Goal: Information Seeking & Learning: Learn about a topic

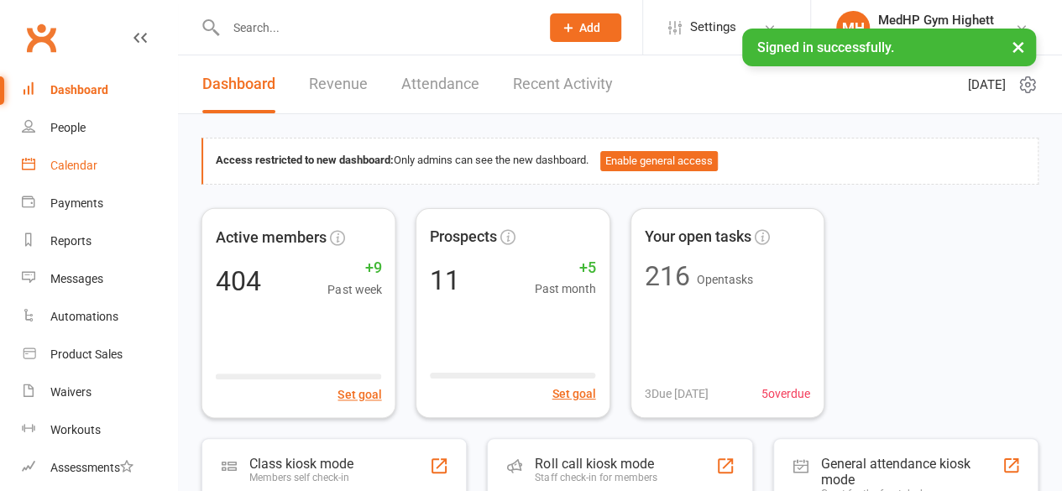
click at [81, 158] on link "Calendar" at bounding box center [99, 166] width 155 height 38
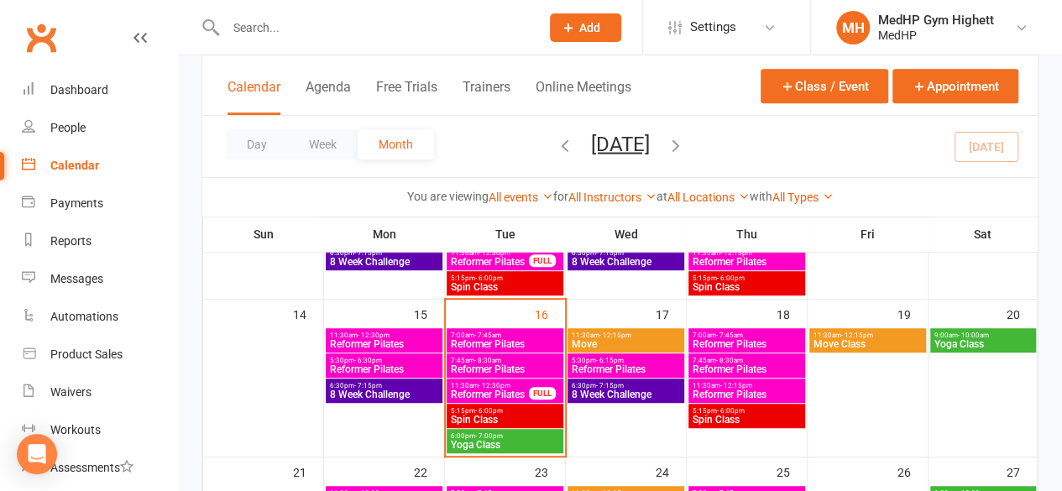
scroll to position [356, 0]
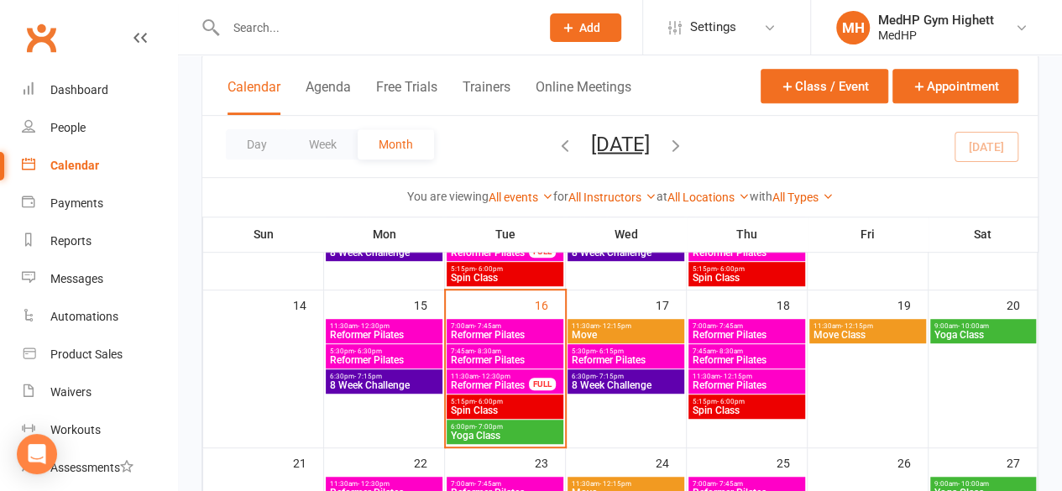
click at [470, 350] on span "7:45am - 8:30am" at bounding box center [505, 351] width 110 height 8
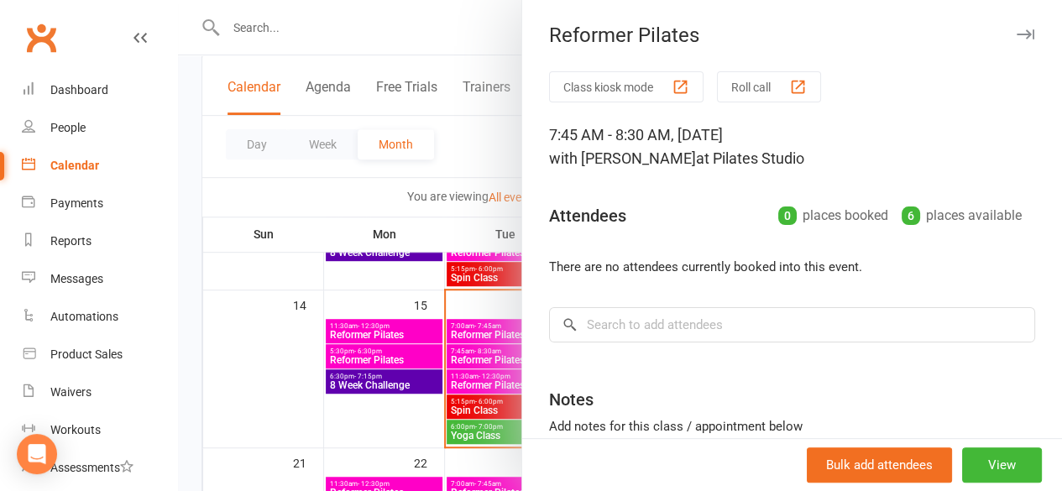
click at [1016, 34] on icon "button" at bounding box center [1025, 34] width 18 height 10
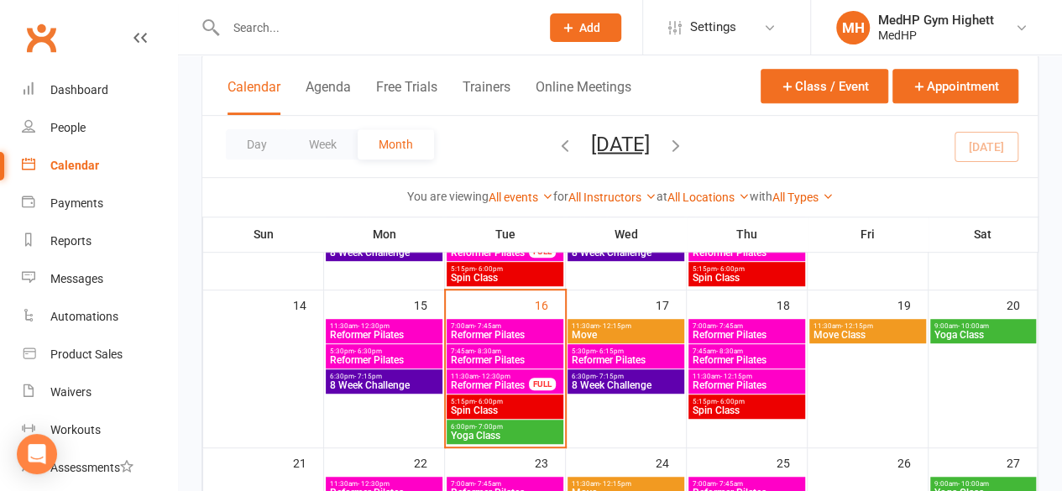
click at [487, 380] on span "Reformer Pilates" at bounding box center [490, 385] width 80 height 10
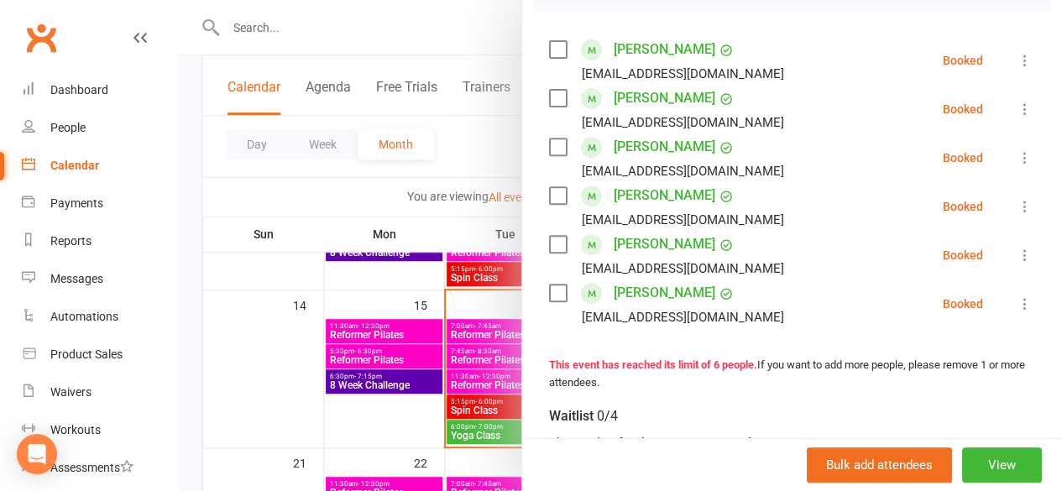
scroll to position [277, 0]
click at [498, 321] on div at bounding box center [620, 245] width 884 height 491
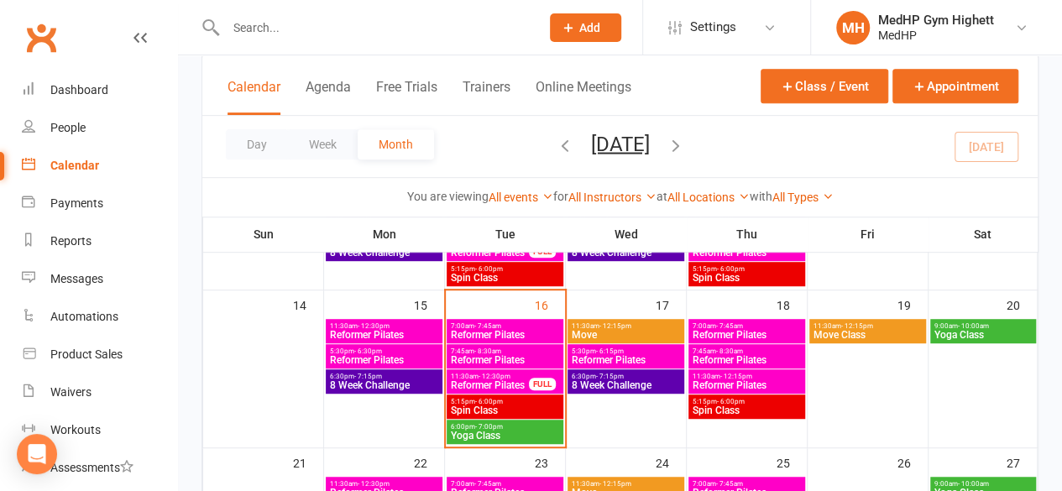
click at [493, 323] on span "- 7:45am" at bounding box center [487, 326] width 27 height 8
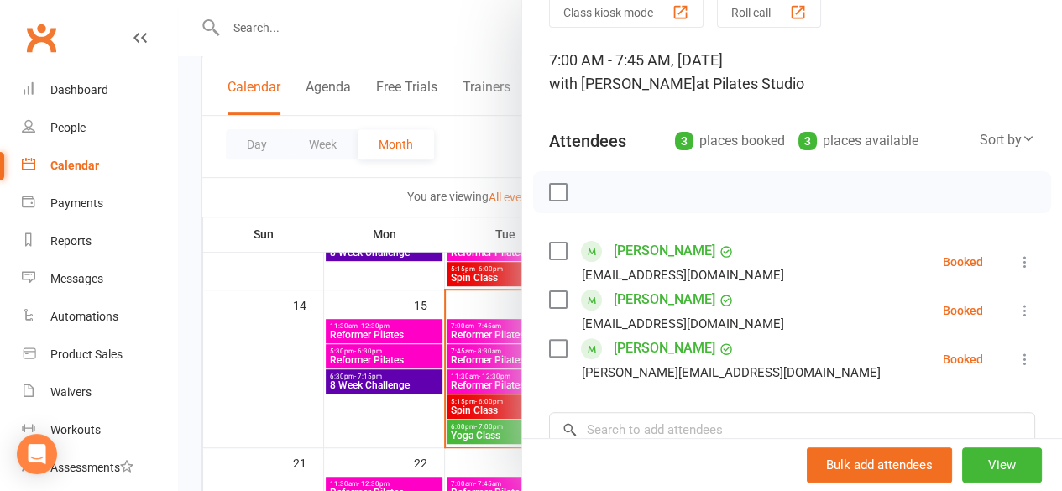
scroll to position [0, 0]
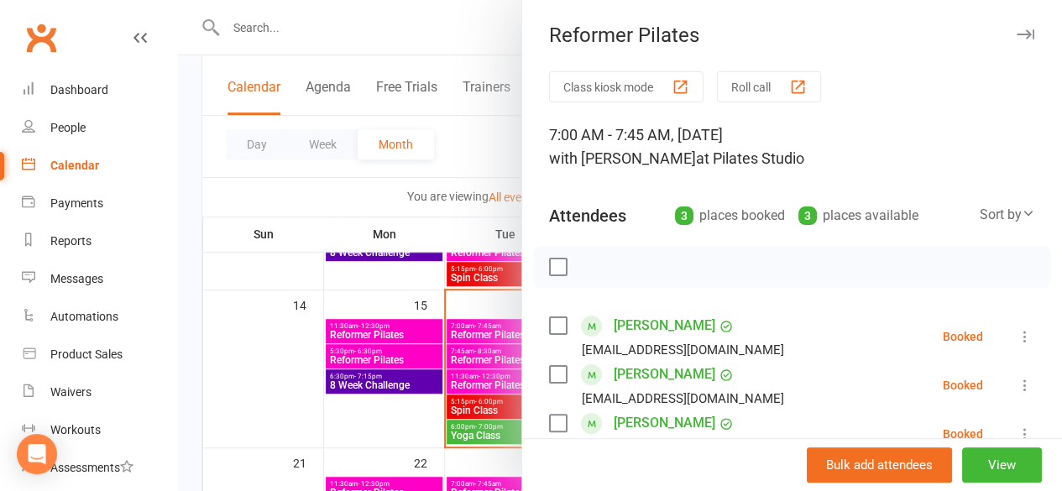
click at [1016, 36] on icon "button" at bounding box center [1025, 34] width 18 height 10
